Goal: Find specific page/section: Find specific page/section

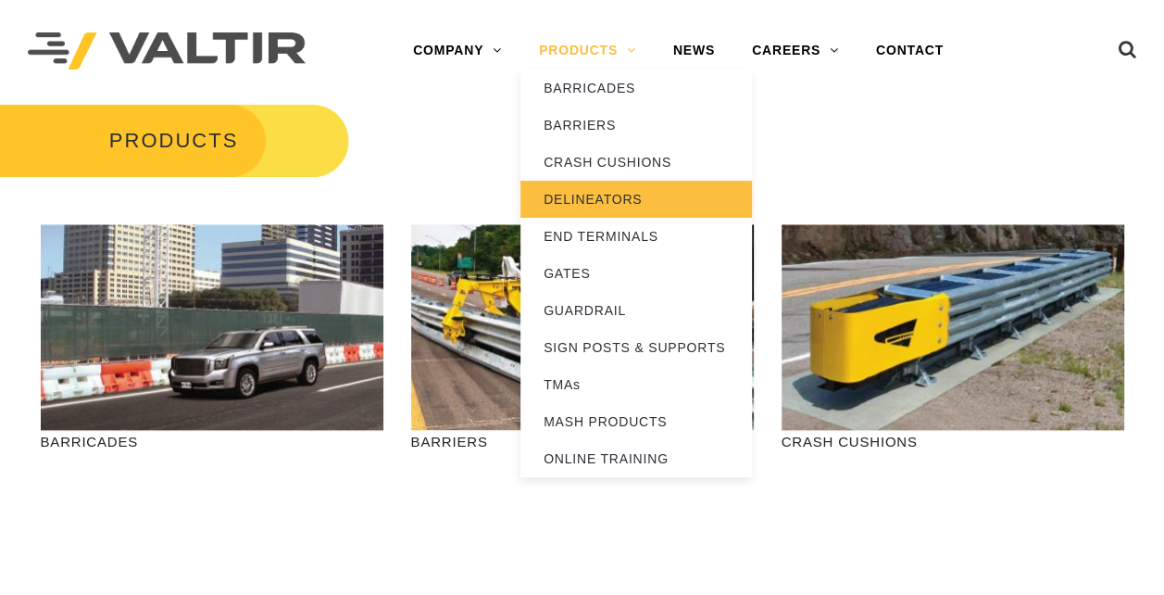
click at [586, 198] on link "DELINEATORS" at bounding box center [637, 199] width 232 height 37
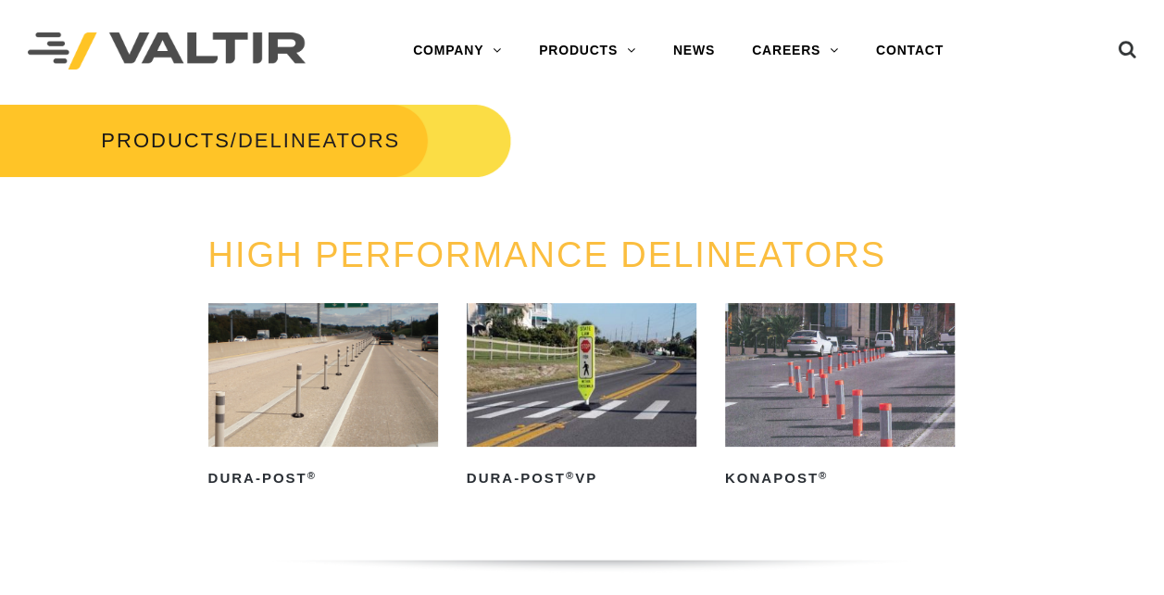
click at [333, 354] on img at bounding box center [323, 375] width 230 height 144
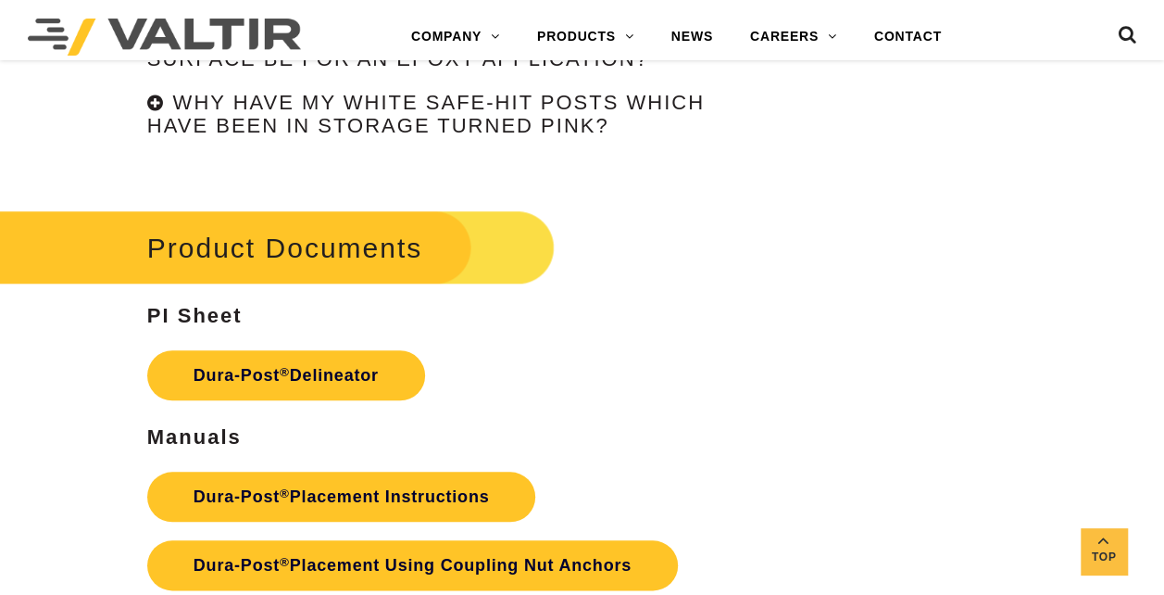
scroll to position [4261, 0]
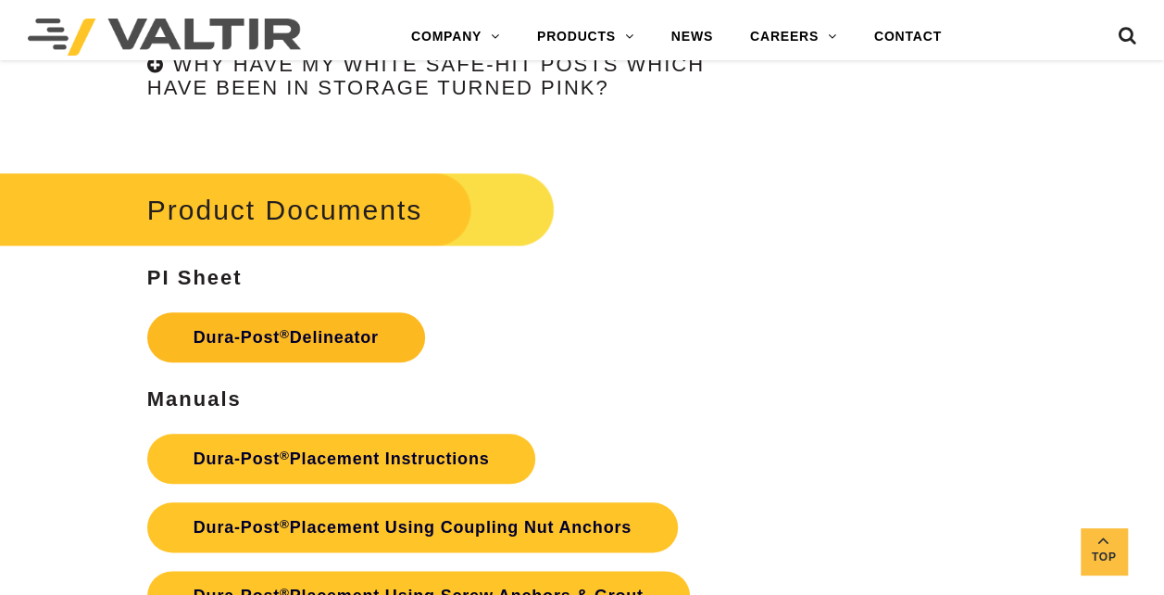
click at [248, 341] on link "Dura-Post ® Delineator" at bounding box center [286, 337] width 278 height 50
